Goal: Task Accomplishment & Management: Use online tool/utility

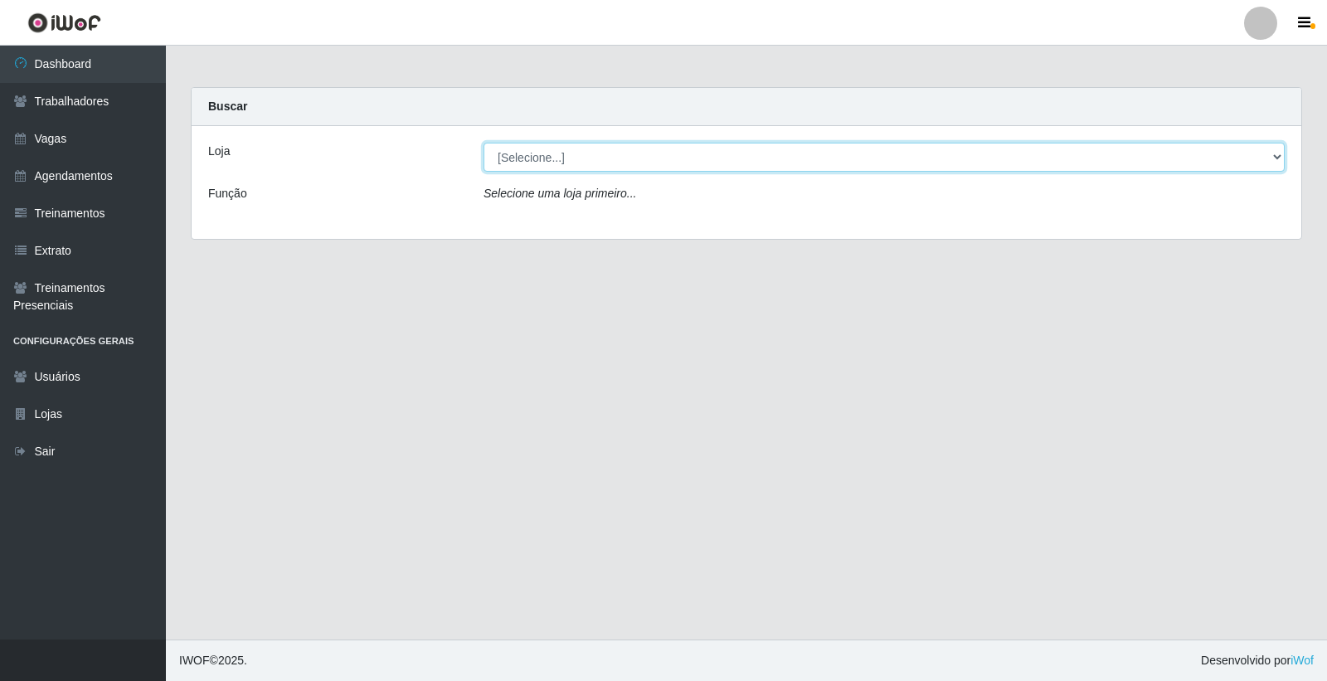
click at [645, 146] on select "[Selecione...] Leite Clan - [GEOGRAPHIC_DATA]" at bounding box center [884, 157] width 801 height 29
select select "452"
click at [484, 143] on select "[Selecione...] Leite Clan - [GEOGRAPHIC_DATA]" at bounding box center [884, 157] width 801 height 29
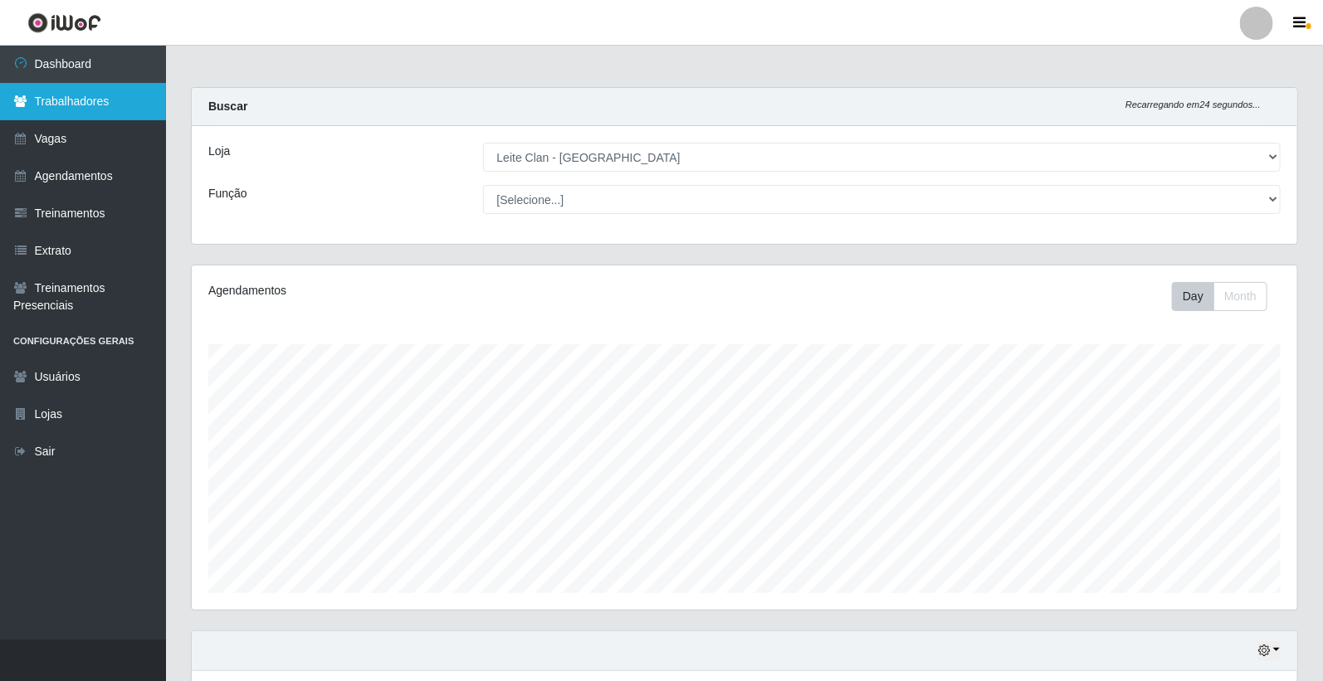
click at [95, 96] on link "Trabalhadores" at bounding box center [83, 101] width 166 height 37
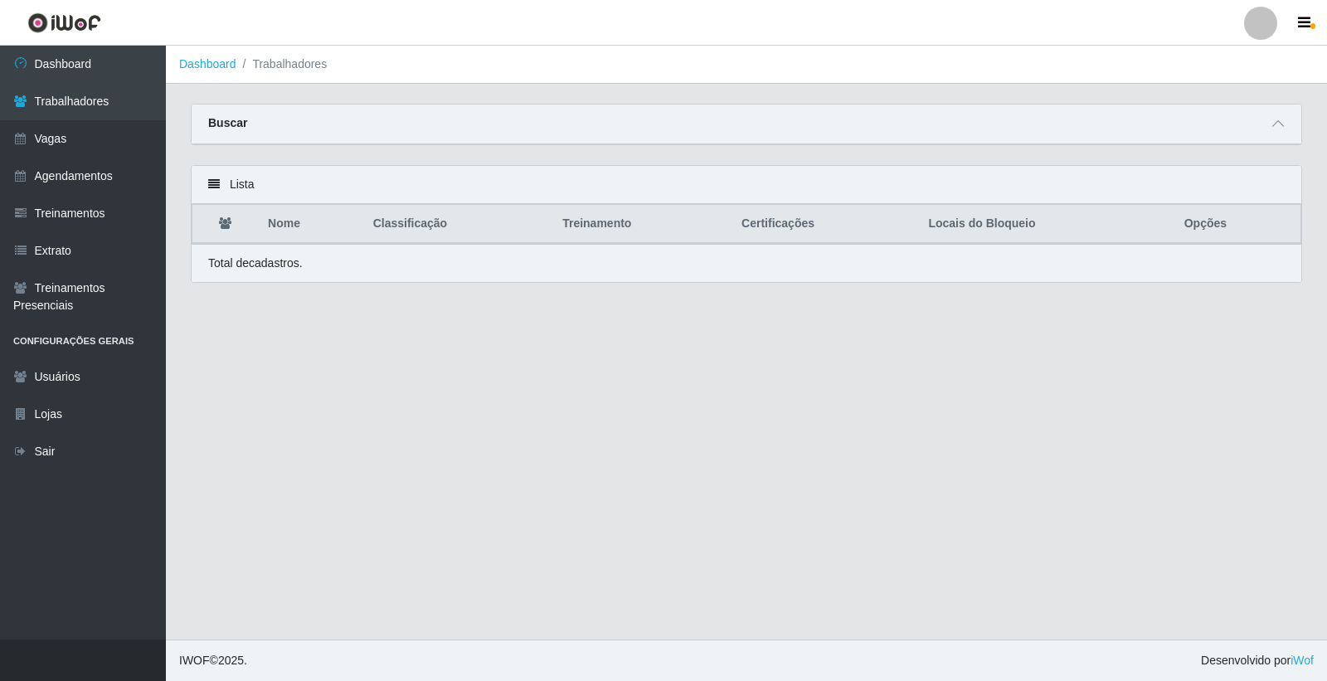
click at [1266, 120] on div "Buscar" at bounding box center [747, 125] width 1110 height 40
click at [1274, 117] on span at bounding box center [1279, 123] width 20 height 19
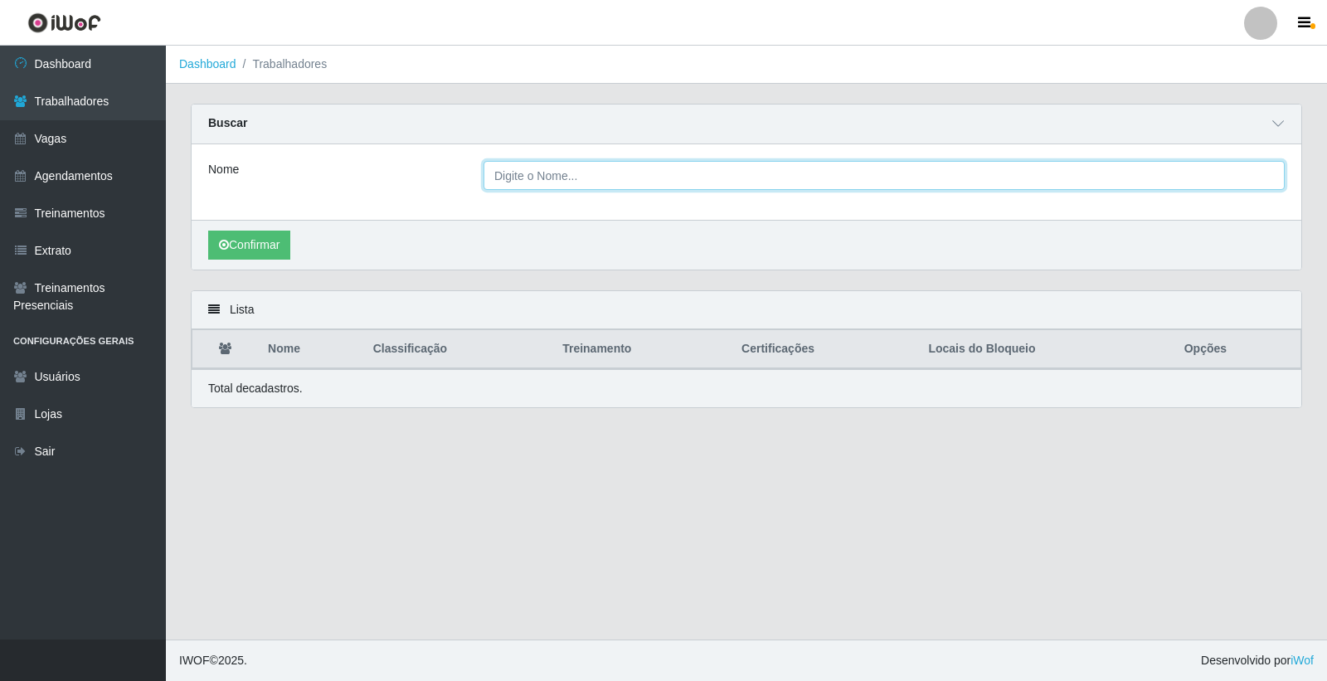
click at [878, 183] on input "Nome" at bounding box center [884, 175] width 801 height 29
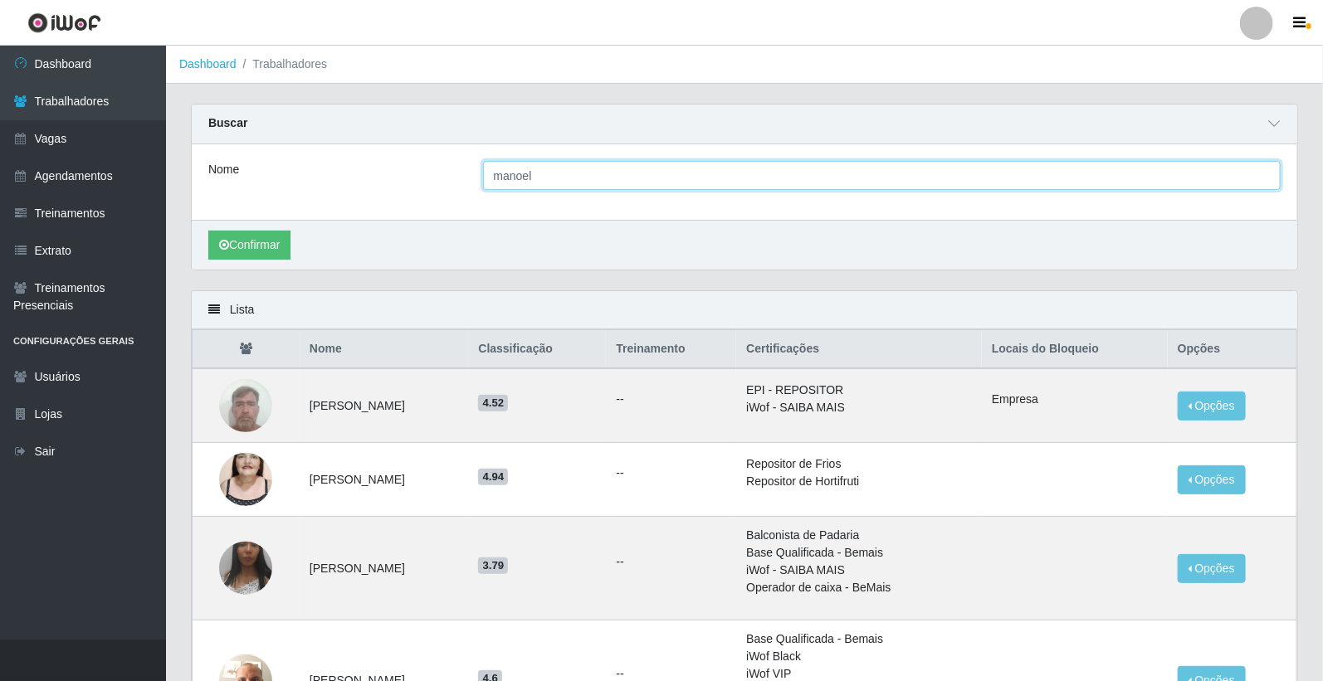
type input "[PERSON_NAME]"
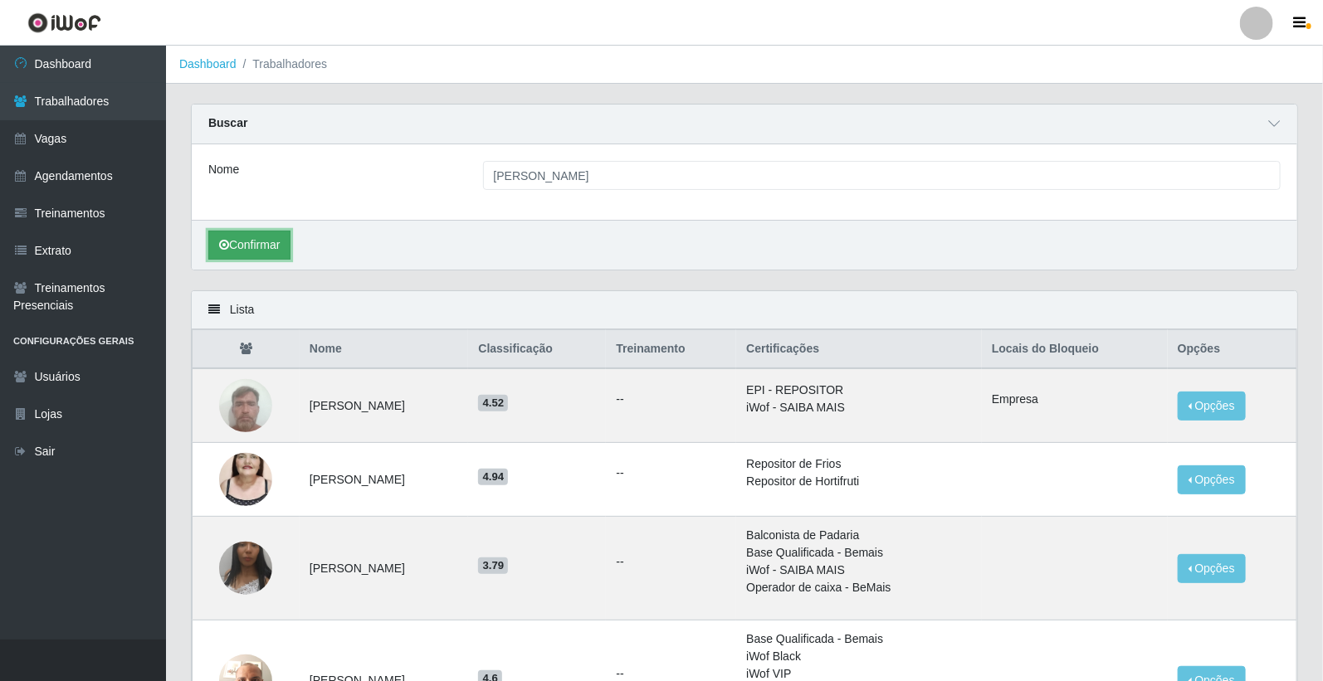
click at [227, 245] on icon "submit" at bounding box center [224, 245] width 10 height 12
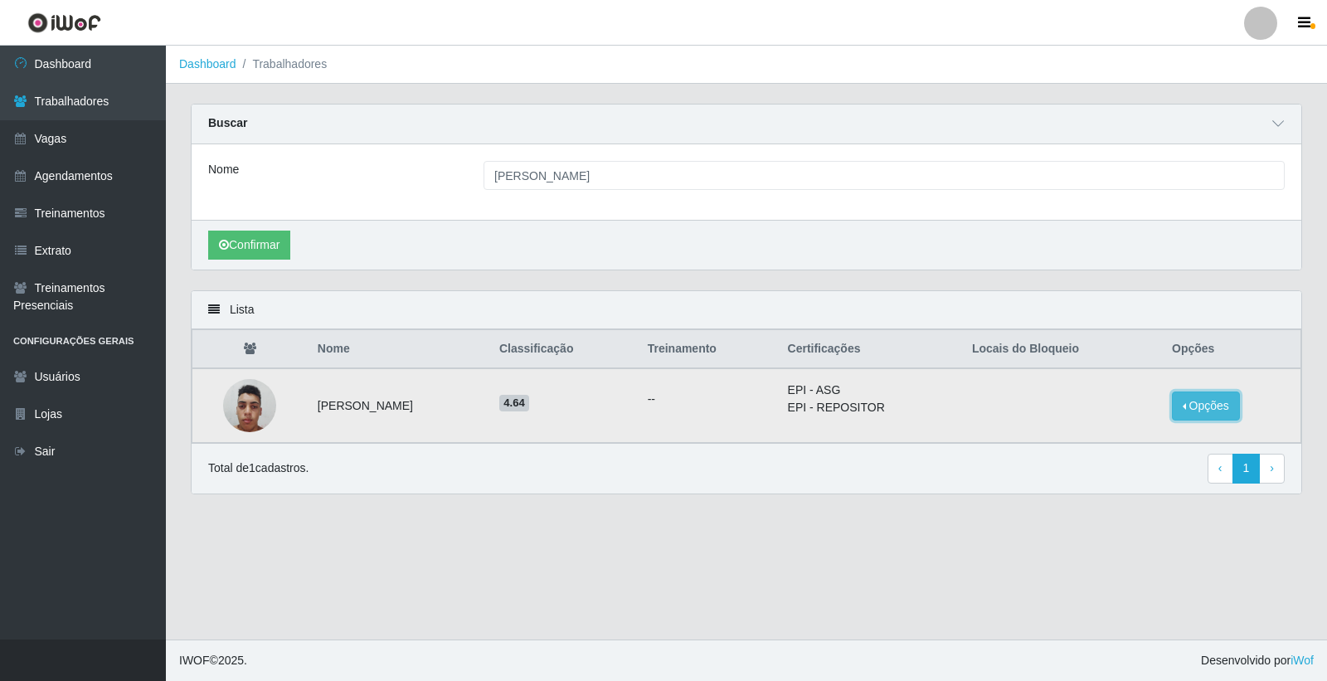
click at [1226, 419] on button "Opções" at bounding box center [1206, 406] width 68 height 29
click at [1250, 259] on div "Confirmar" at bounding box center [747, 245] width 1110 height 50
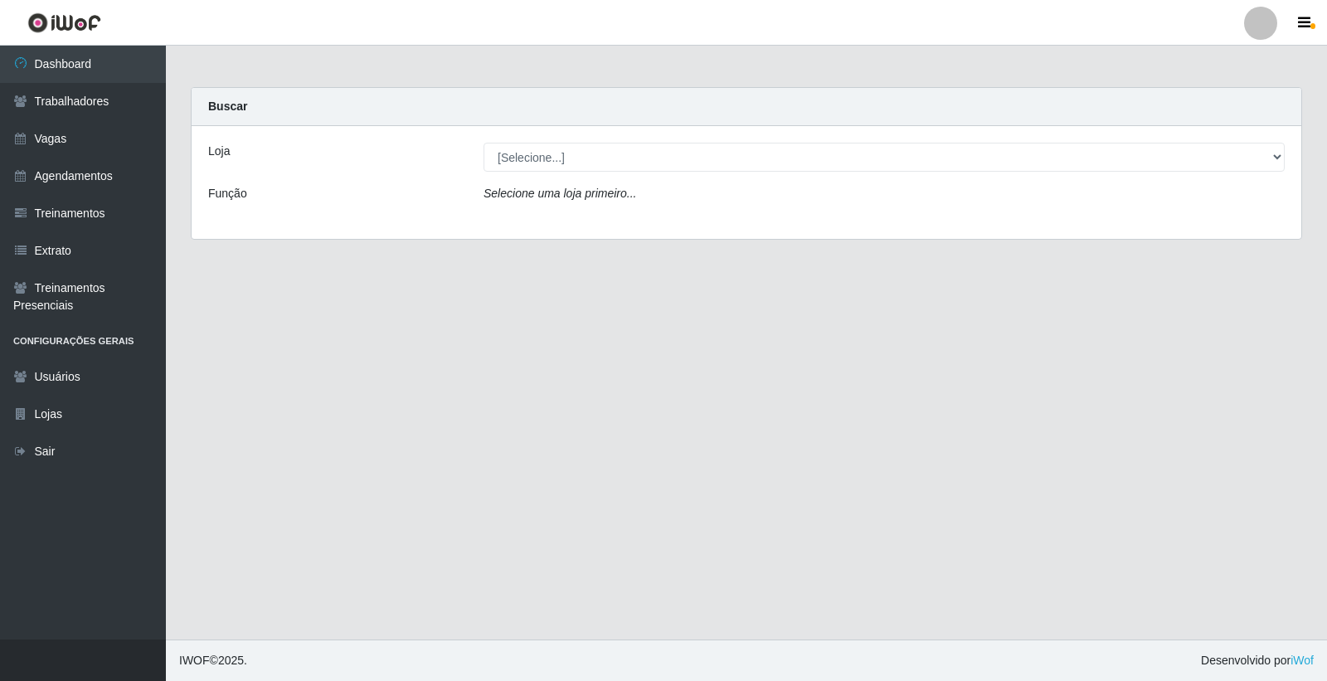
click at [538, 173] on div "Loja [Selecione...] Leite Clan - Bayeux Função Selecione uma loja primeiro..." at bounding box center [747, 182] width 1110 height 113
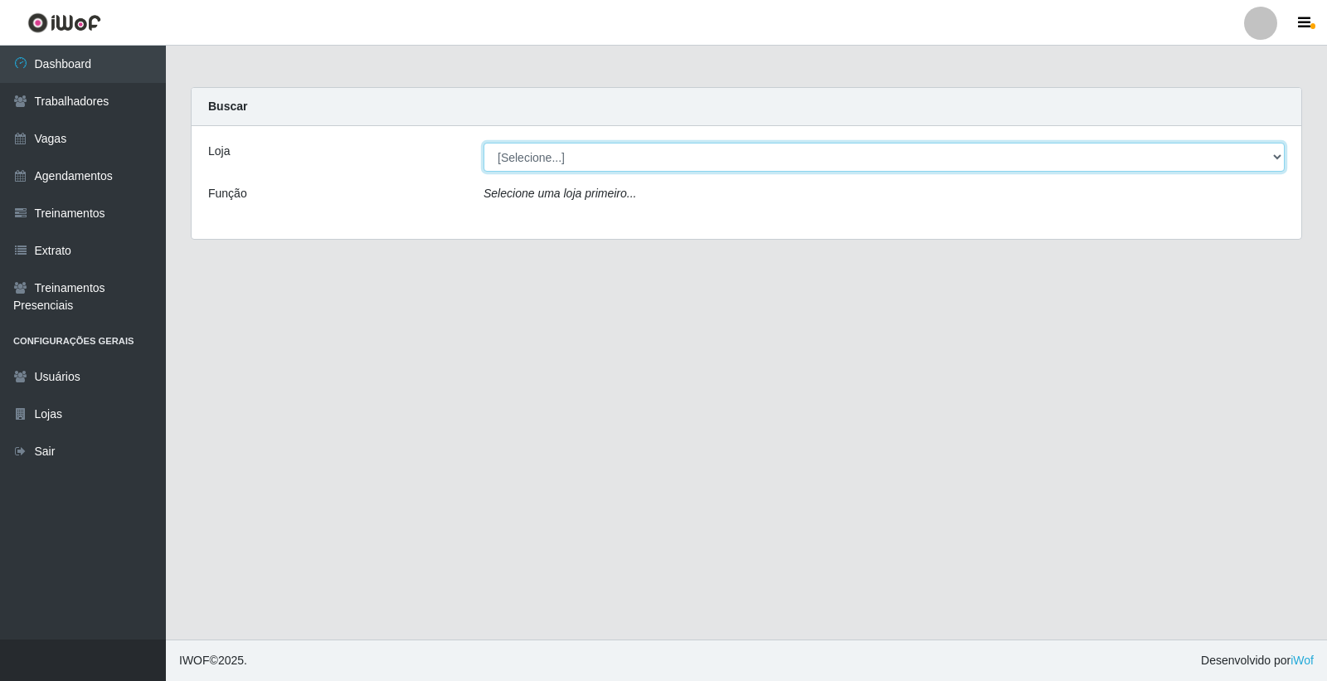
click at [531, 166] on select "[Selecione...] Leite Clan - [GEOGRAPHIC_DATA]" at bounding box center [884, 157] width 801 height 29
select select "452"
click at [484, 143] on select "[Selecione...] Leite Clan - [GEOGRAPHIC_DATA]" at bounding box center [884, 157] width 801 height 29
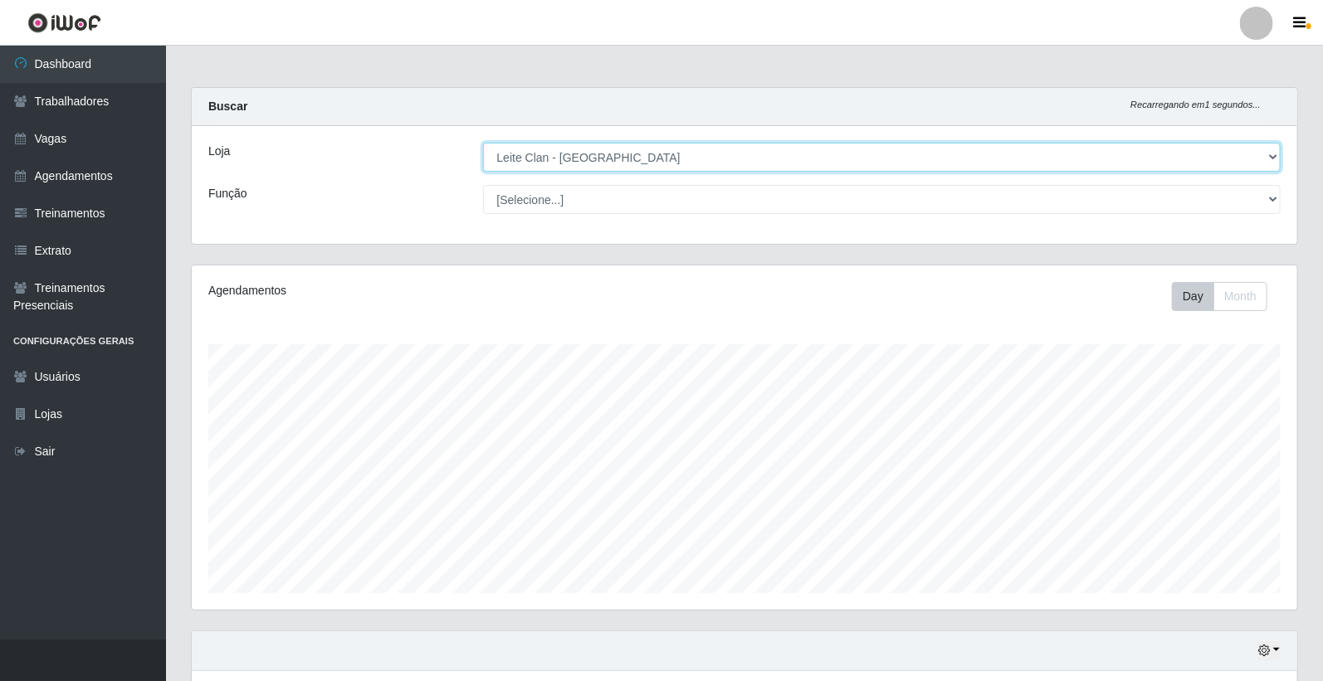
scroll to position [274, 0]
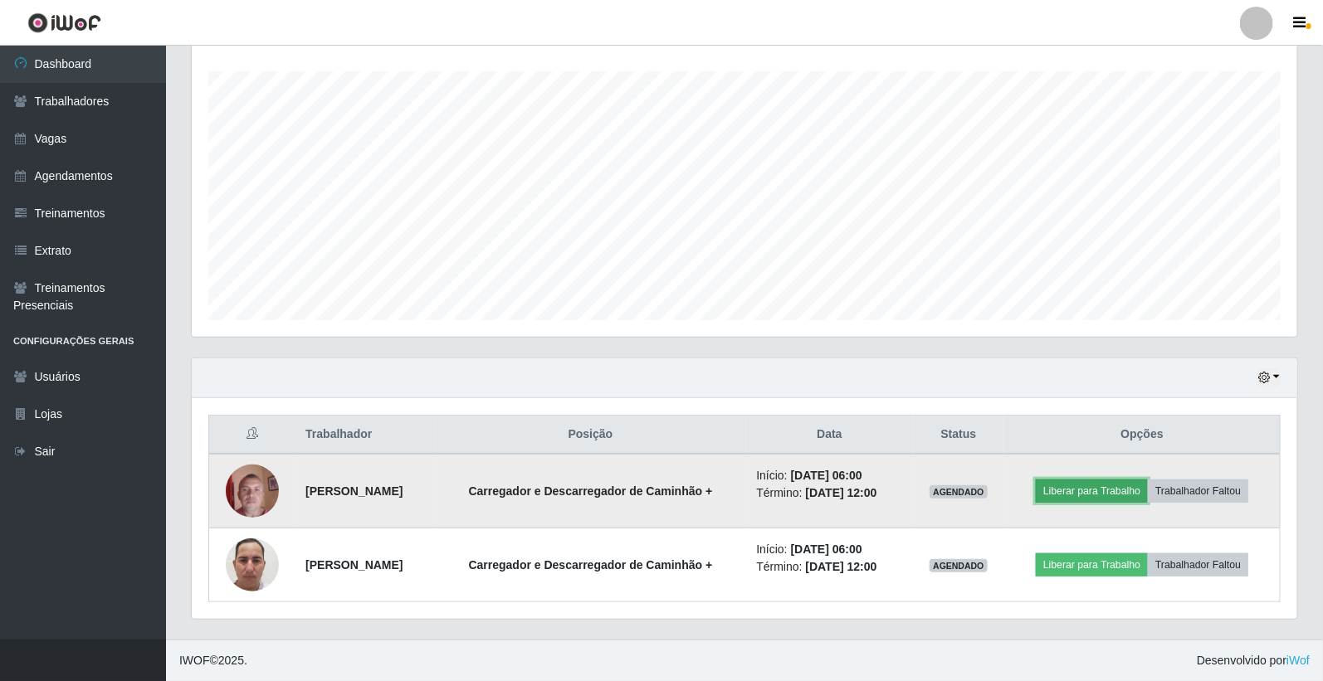
click at [1145, 488] on button "Liberar para Trabalho" at bounding box center [1091, 491] width 112 height 23
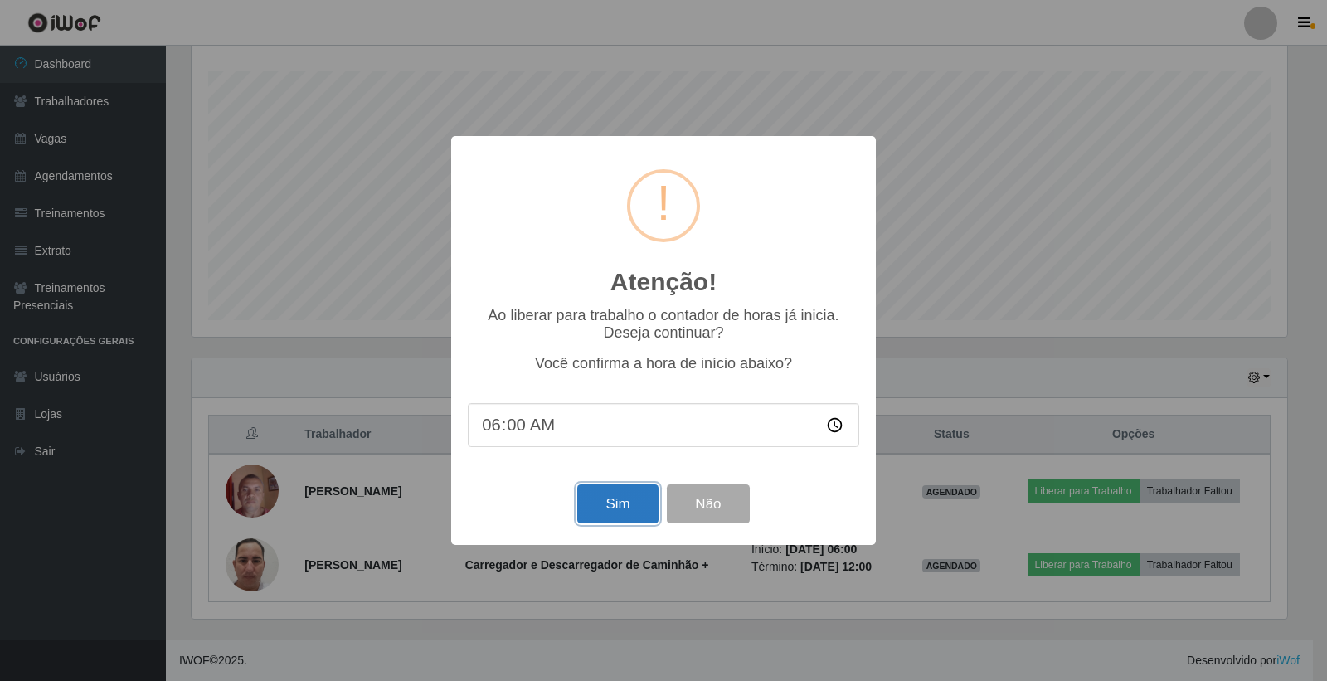
click at [641, 513] on button "Sim" at bounding box center [617, 504] width 80 height 39
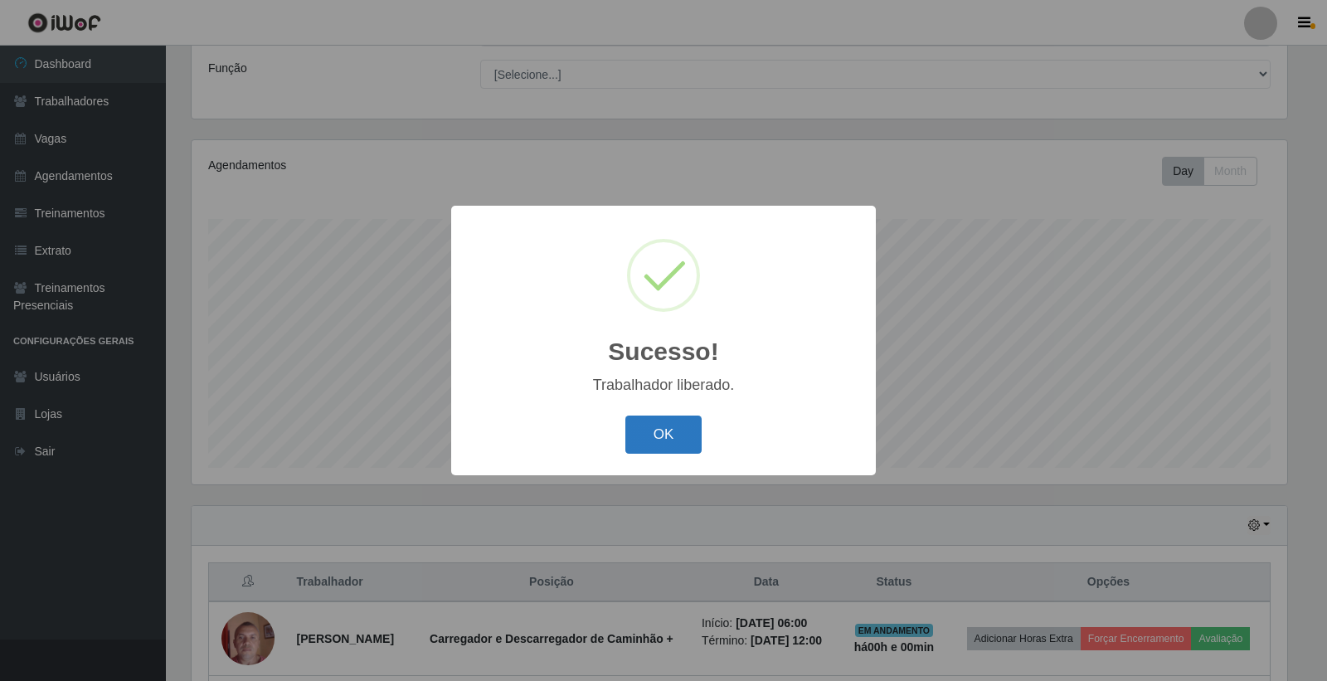
click at [667, 436] on button "OK" at bounding box center [664, 435] width 77 height 39
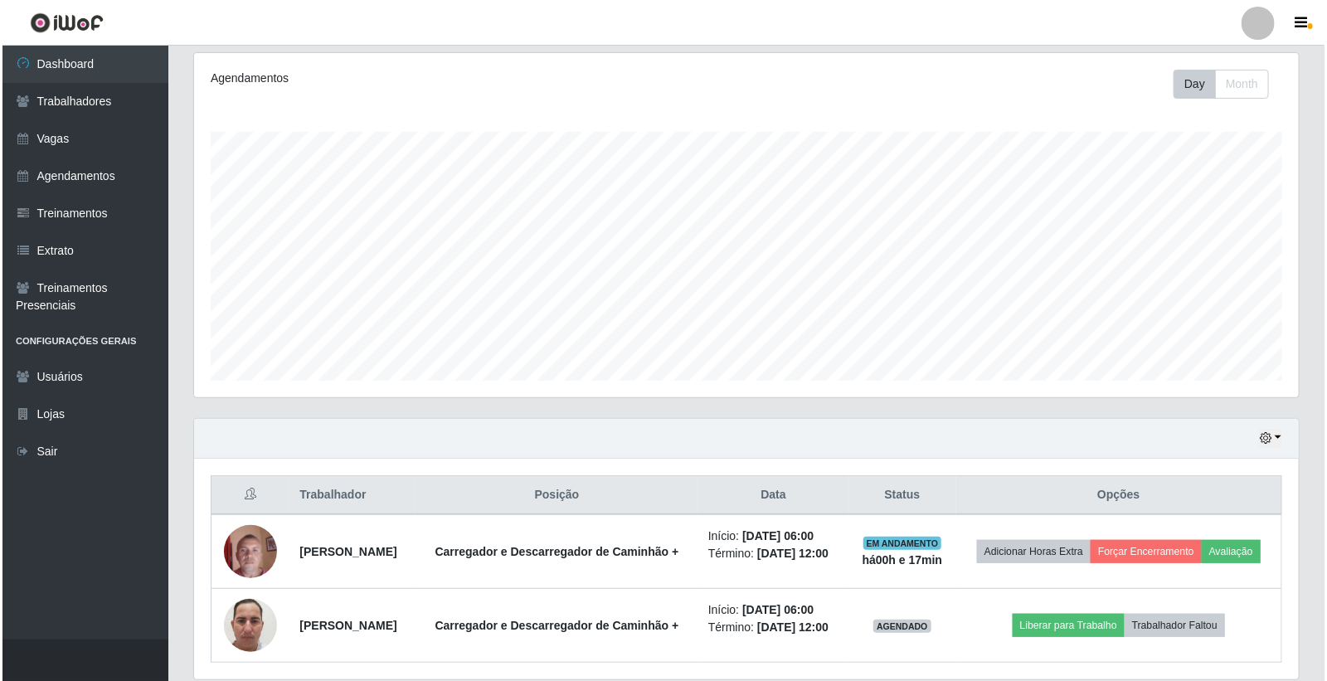
scroll to position [299, 0]
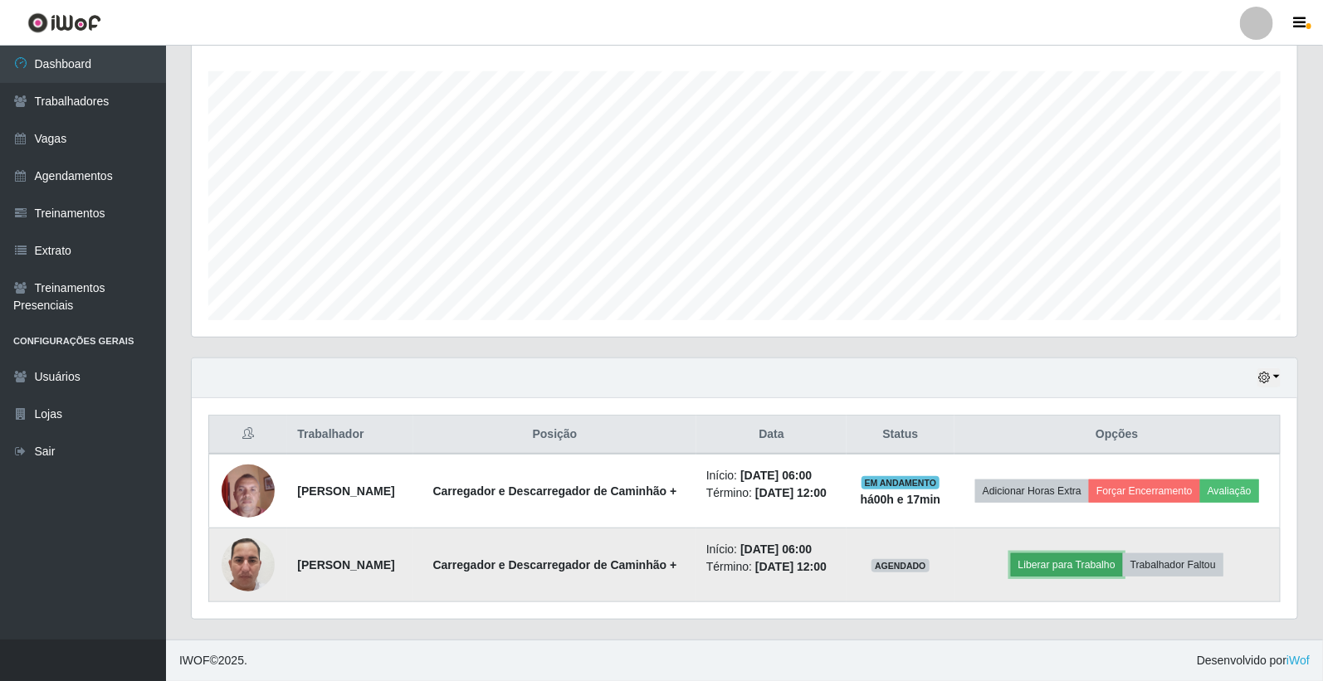
click at [1075, 553] on button "Liberar para Trabalho" at bounding box center [1067, 564] width 112 height 23
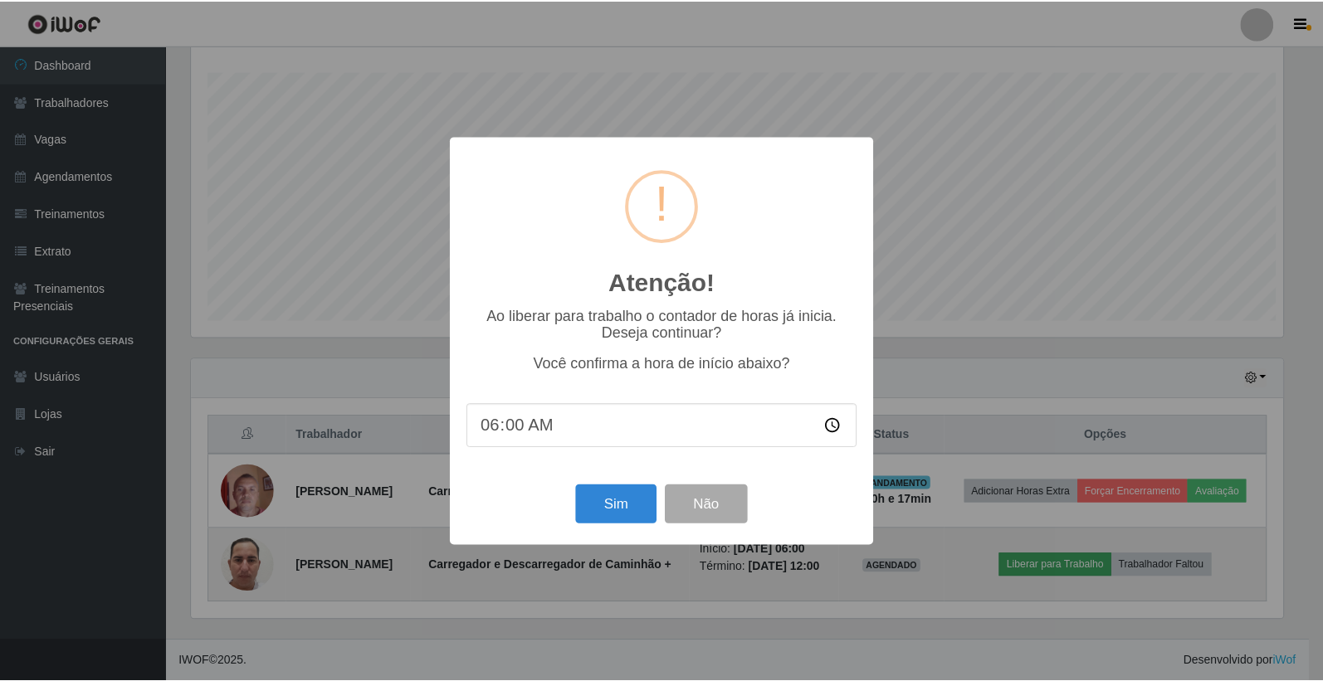
scroll to position [343, 1095]
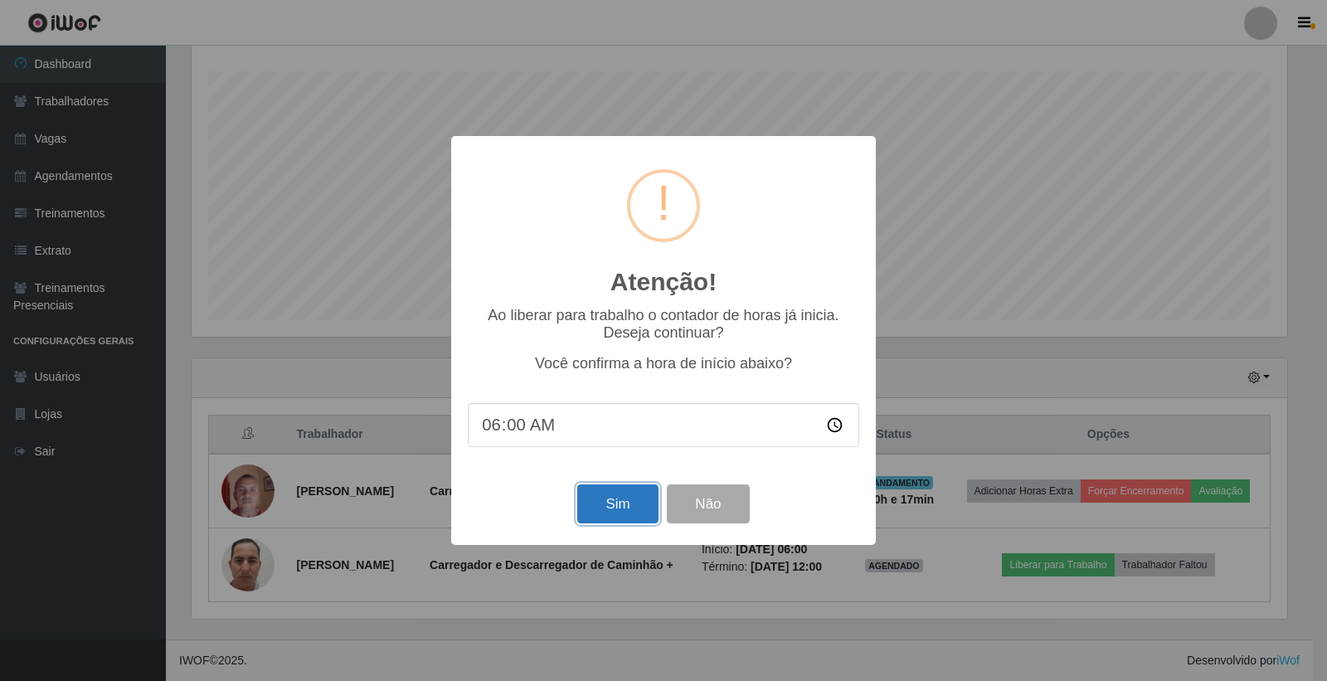
click at [621, 508] on button "Sim" at bounding box center [617, 504] width 80 height 39
